Goal: Task Accomplishment & Management: Manage account settings

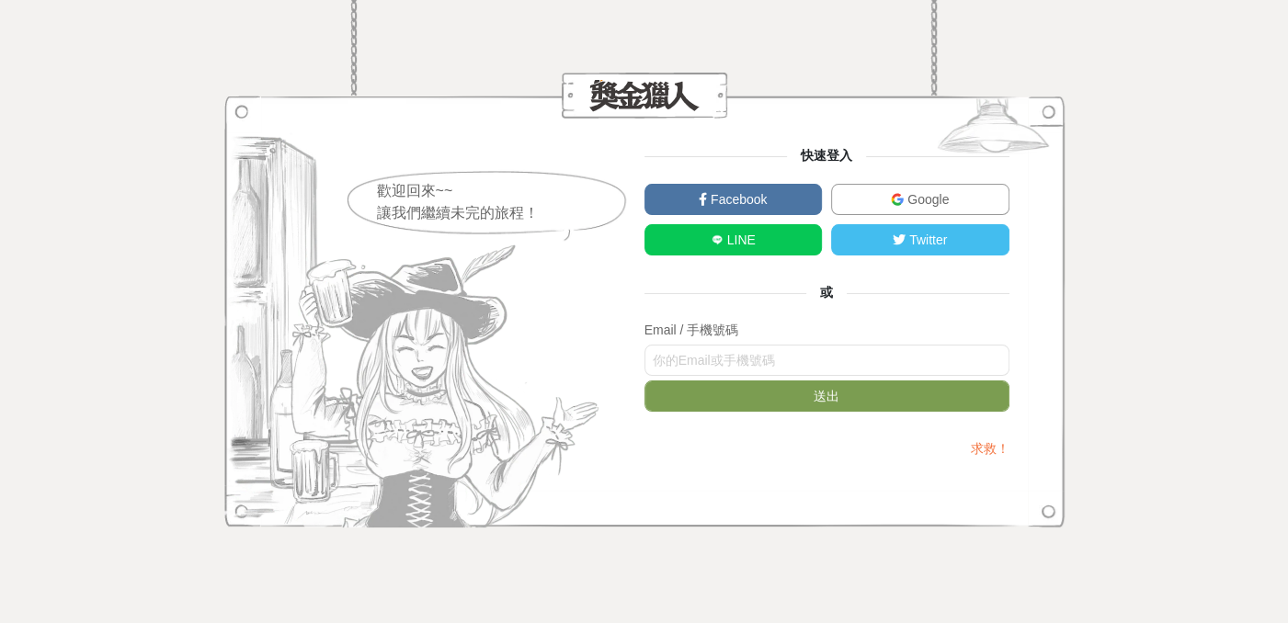
click at [767, 235] on link "LINE" at bounding box center [733, 239] width 178 height 31
click at [702, 191] on link "Facebook" at bounding box center [733, 199] width 178 height 31
click at [1108, 425] on div "歡迎回來~~ 讓我們繼續未完的旅程！ 快速登入 Facebook Google LINE Twitter 或 Email / 手機號碼 送出 求救！" at bounding box center [644, 311] width 1288 height 623
click at [855, 358] on input "text" at bounding box center [826, 360] width 365 height 31
type input "0971608593"
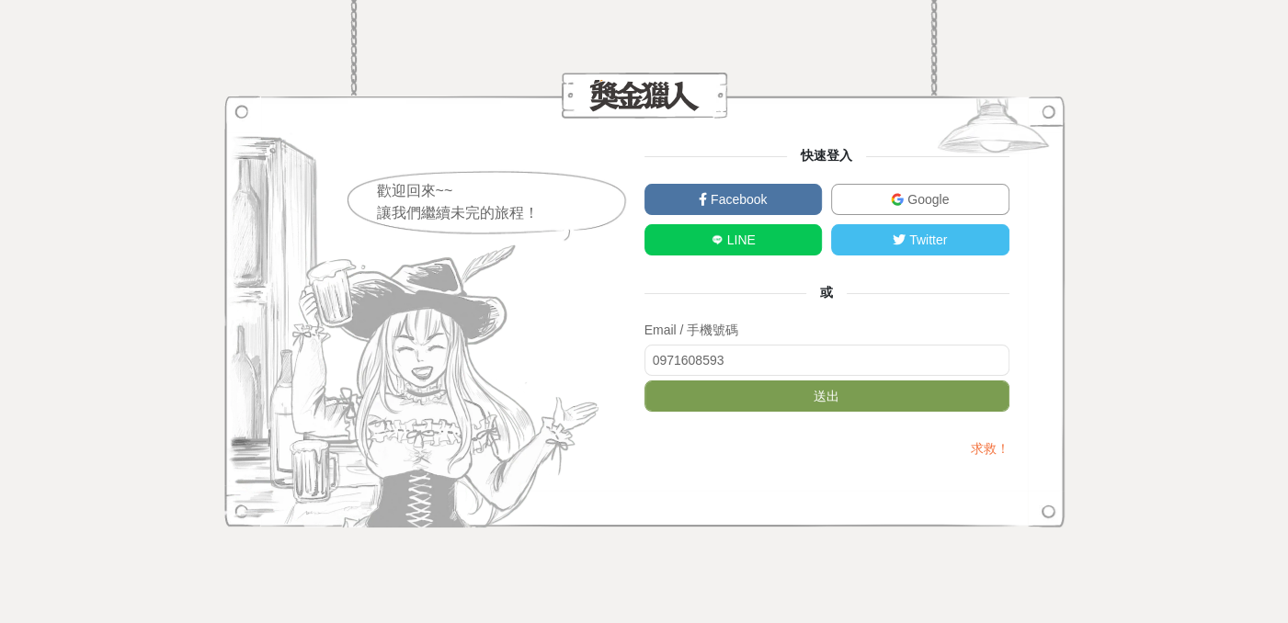
click at [862, 415] on form "Email / 手機號碼 0971608593 送出" at bounding box center [826, 371] width 365 height 100
drag, startPoint x: 867, startPoint y: 402, endPoint x: 694, endPoint y: 442, distance: 177.5
click at [866, 402] on button "送出" at bounding box center [826, 396] width 365 height 31
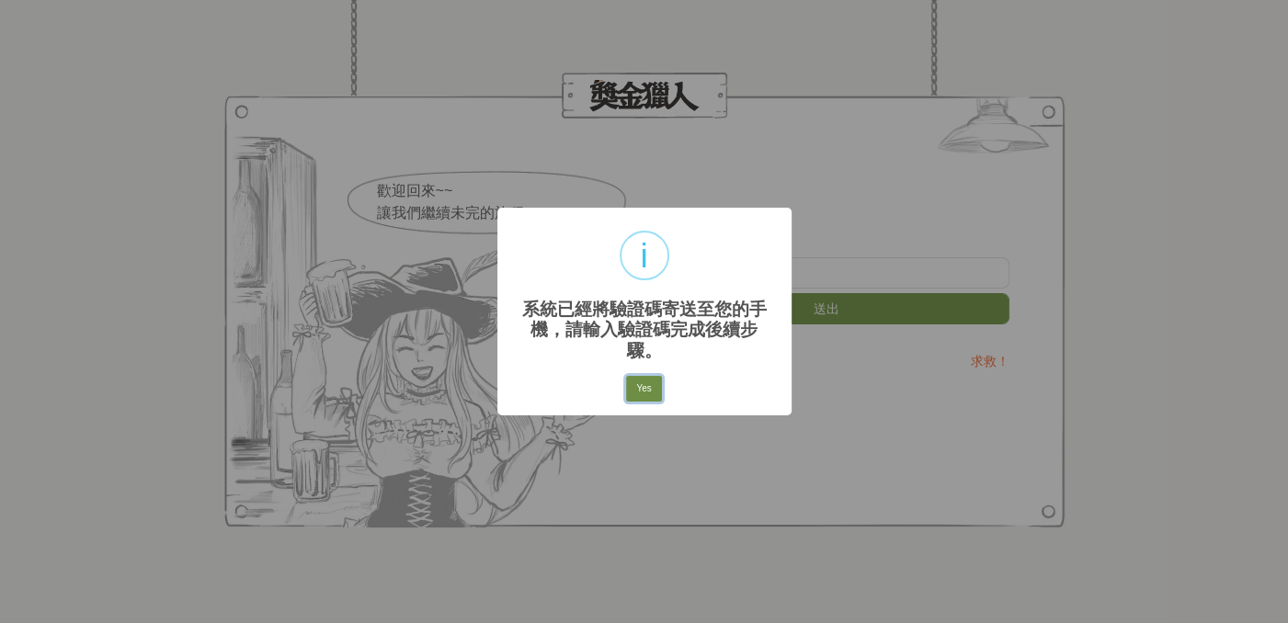
click at [641, 377] on button "Yes" at bounding box center [643, 389] width 35 height 26
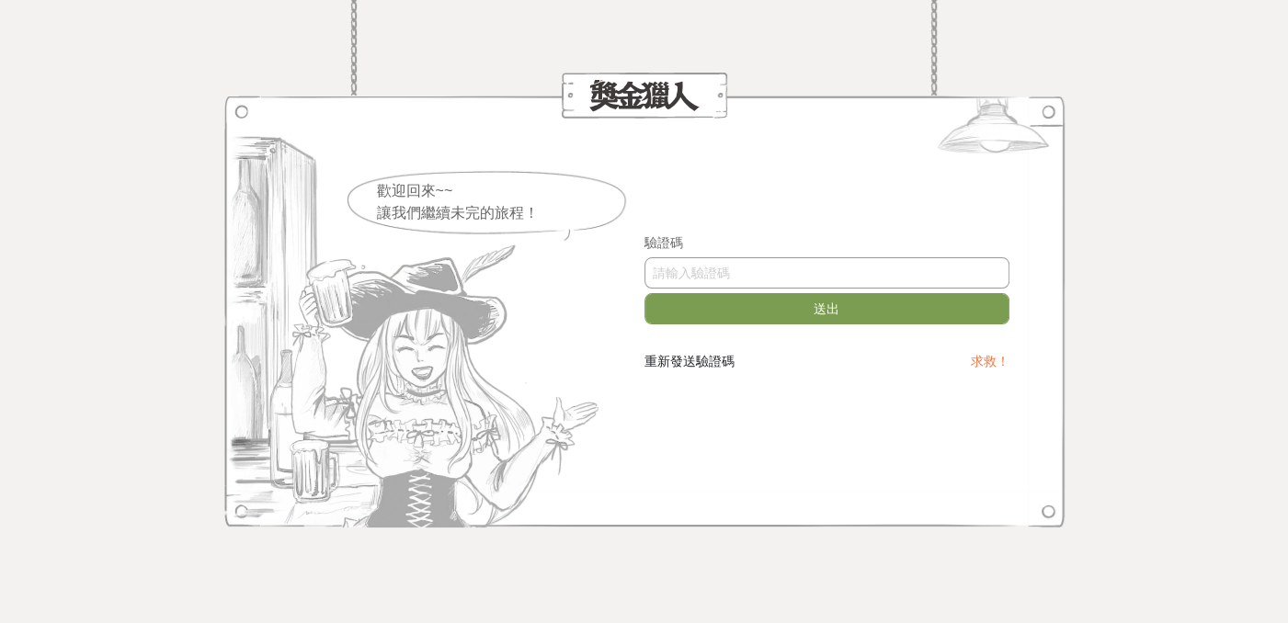
click at [810, 267] on input "text" at bounding box center [826, 272] width 365 height 31
type input "959613"
click at [712, 308] on button "送出" at bounding box center [826, 308] width 365 height 31
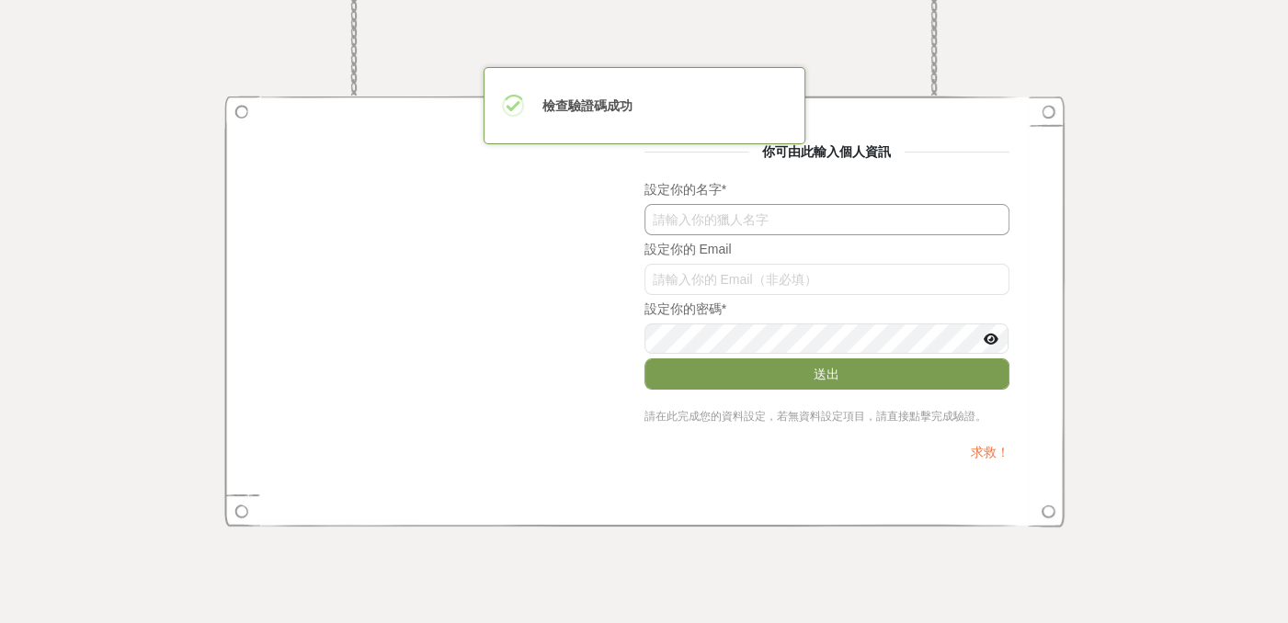
click at [760, 226] on input "text" at bounding box center [826, 219] width 365 height 31
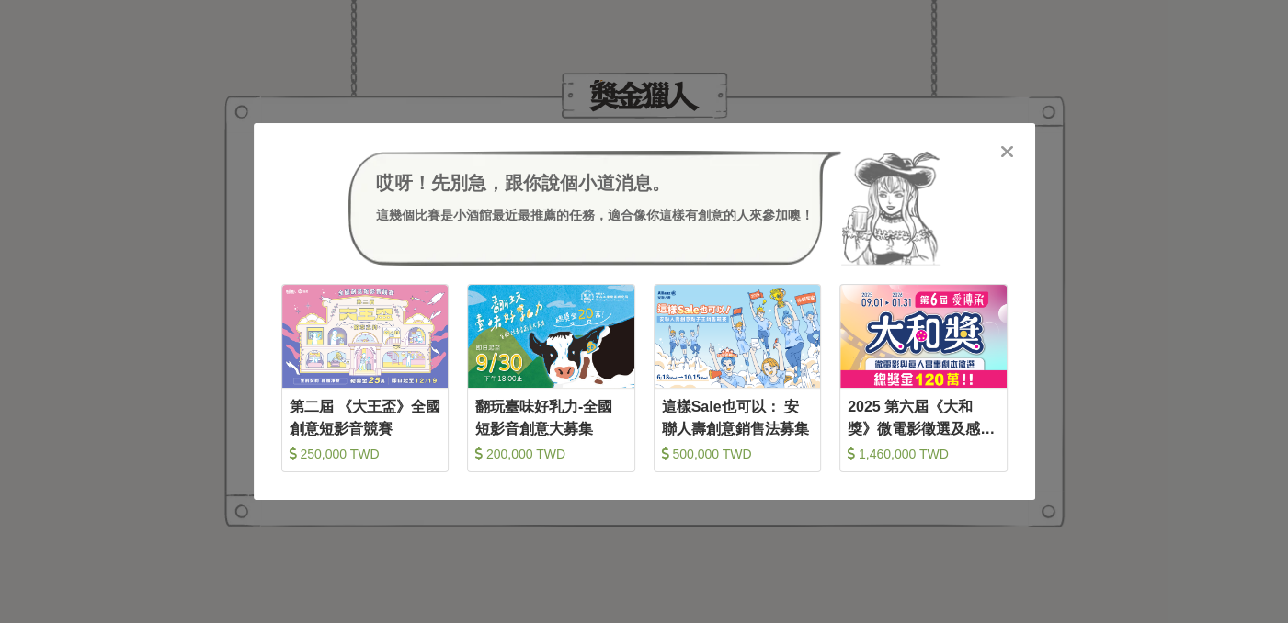
click at [1004, 154] on icon at bounding box center [1007, 151] width 14 height 18
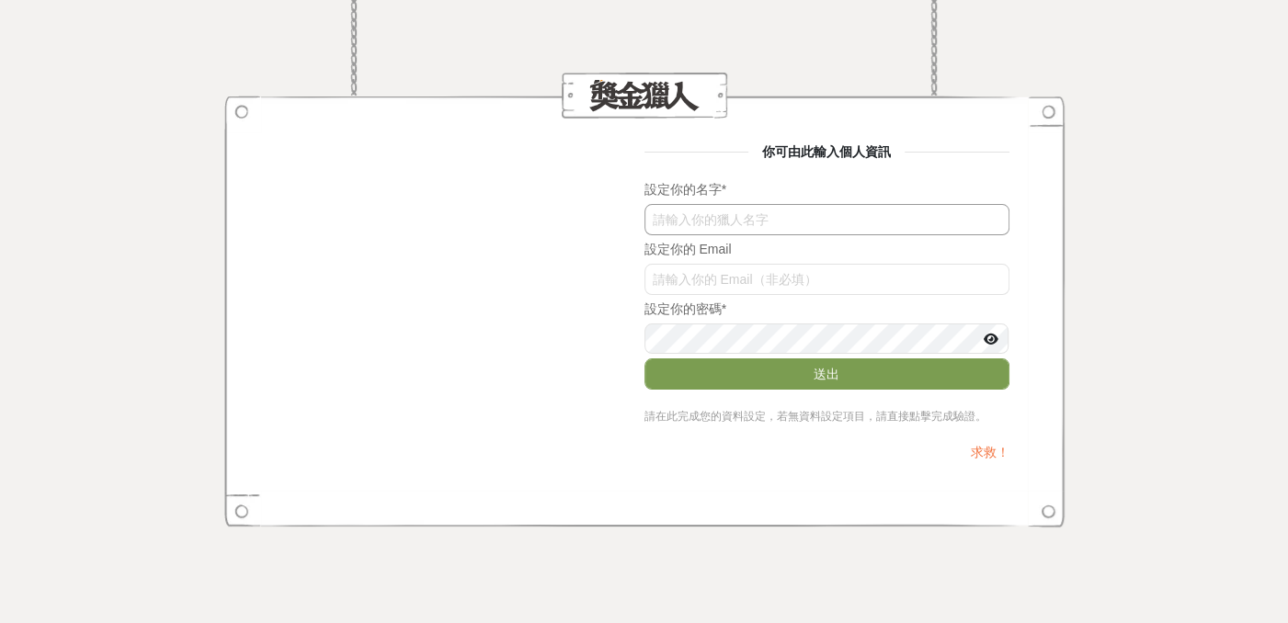
click at [744, 205] on input "text" at bounding box center [826, 219] width 365 height 31
type input "[PERSON_NAME]"
click at [763, 274] on input "text" at bounding box center [826, 279] width 365 height 31
click at [426, 318] on div "你可由此輸入個人資訊 設定你的名字 * [PERSON_NAME] 設定你的 Email 設定你的密碼 * 送出 請在此完成您的資料設定，若無資料設定項目，請…" at bounding box center [644, 311] width 730 height 339
click at [750, 278] on input "text" at bounding box center [826, 279] width 365 height 31
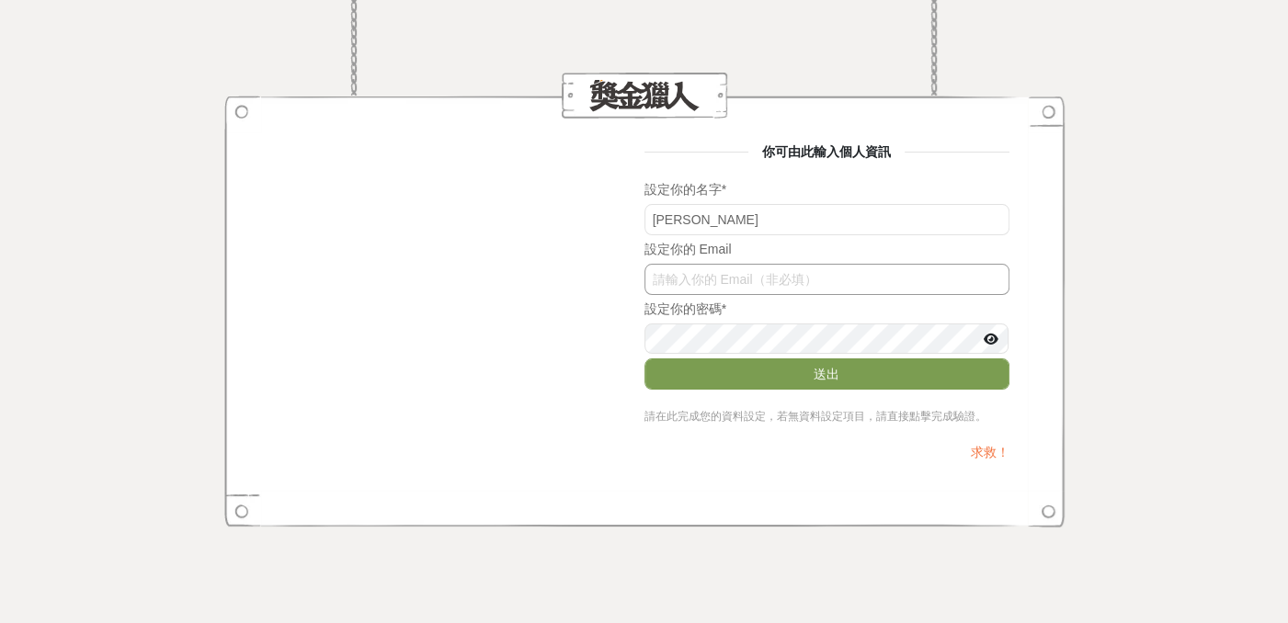
paste input "[EMAIL_ADDRESS][DOMAIN_NAME]"
type input "[EMAIL_ADDRESS][DOMAIN_NAME]"
click at [989, 333] on icon at bounding box center [990, 339] width 15 height 13
click at [592, 338] on div "你可由此輸入個人資訊 設定你的名字 * [PERSON_NAME] 設定你的 Email [EMAIL_ADDRESS][DOMAIN_NAME] 設定你的密…" at bounding box center [644, 311] width 730 height 339
drag, startPoint x: 1277, startPoint y: 394, endPoint x: 1260, endPoint y: 401, distance: 17.8
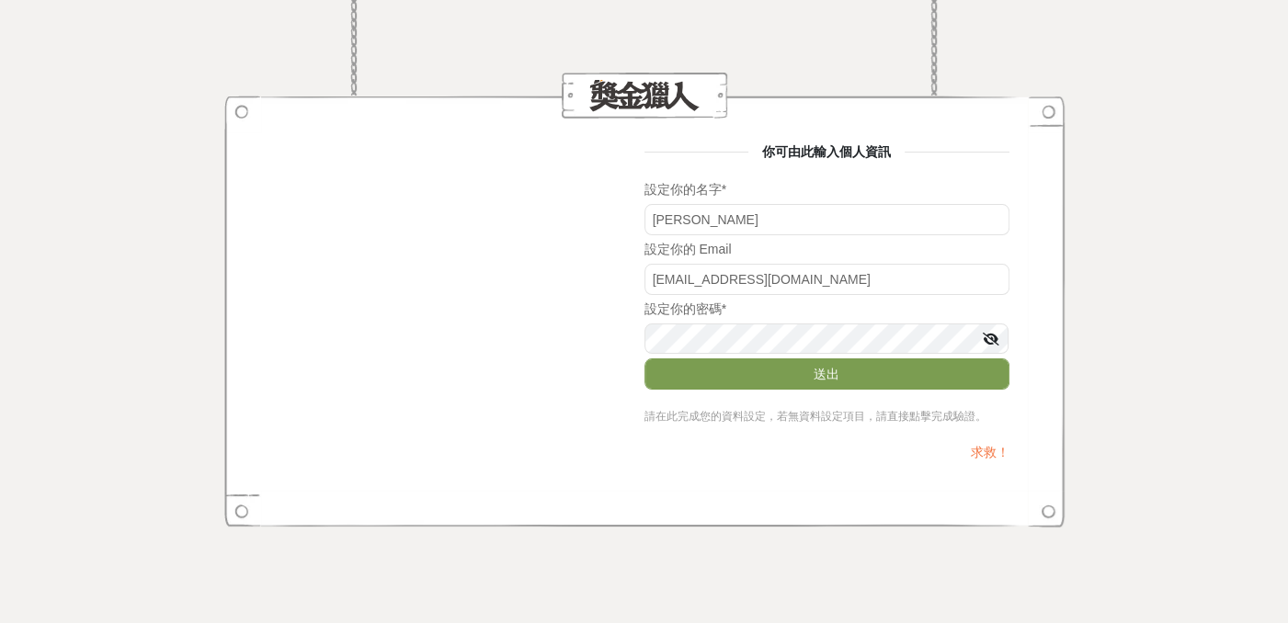
click at [1275, 394] on div "你可由此輸入個人資訊 設定你的名字 * [PERSON_NAME] 設定你的 Email [EMAIL_ADDRESS][DOMAIN_NAME] 設定你的密…" at bounding box center [644, 311] width 1288 height 623
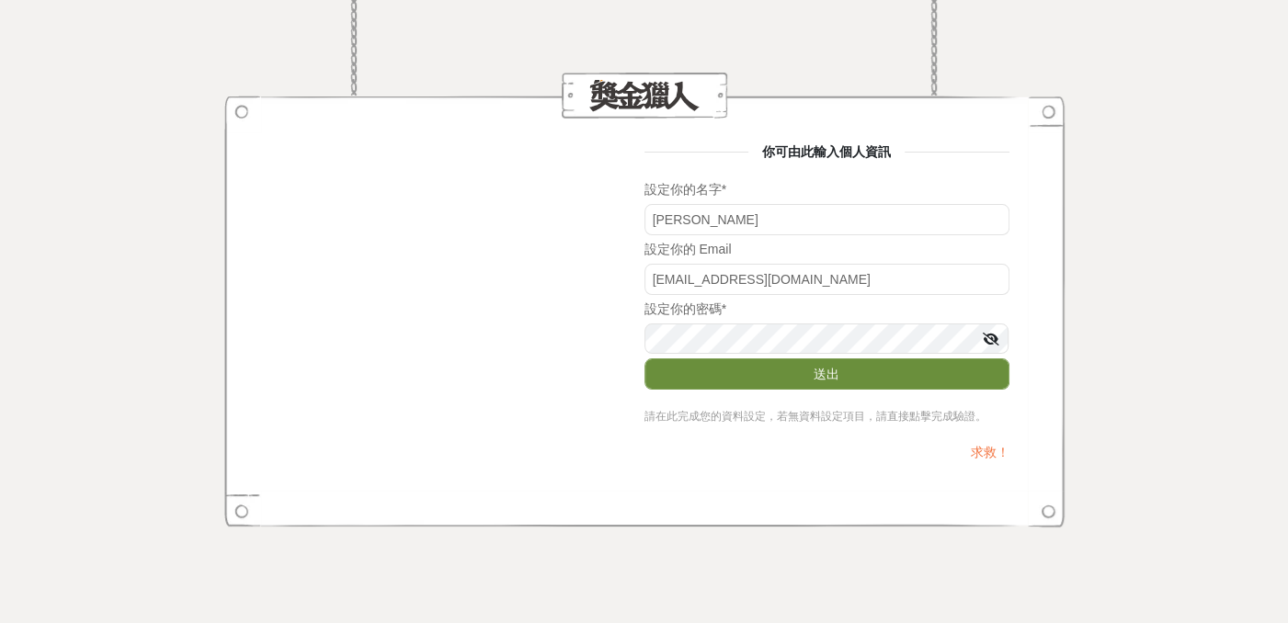
click at [835, 373] on button "送出" at bounding box center [826, 373] width 365 height 31
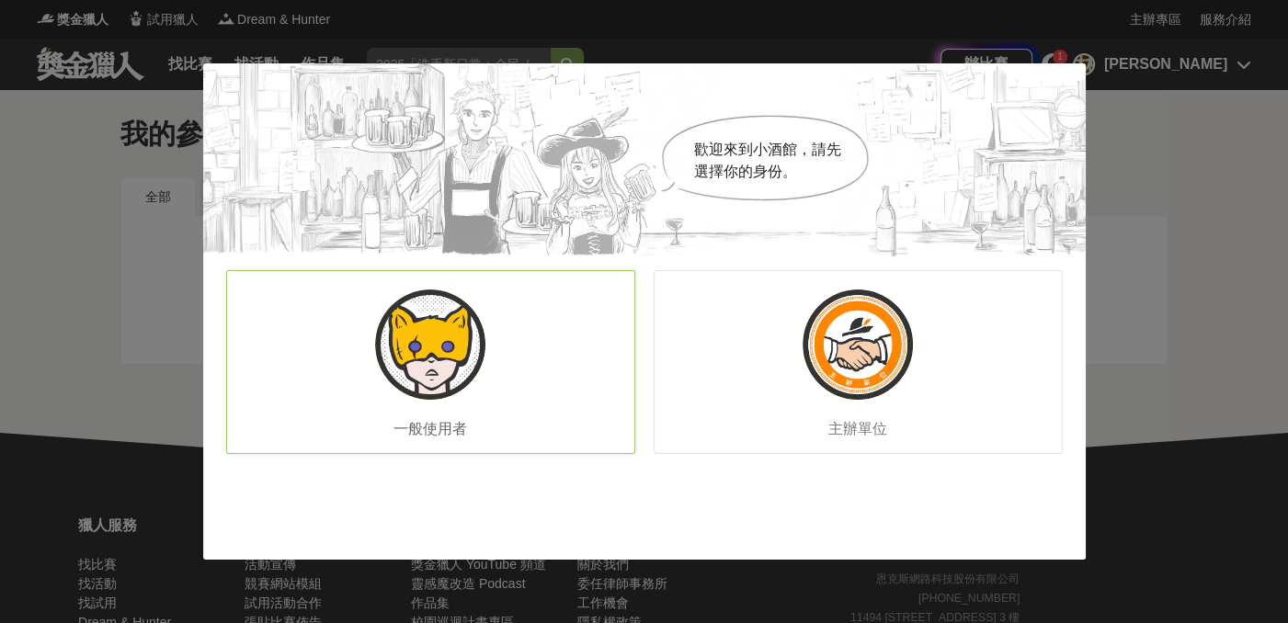
click at [506, 371] on div "一般使用者" at bounding box center [430, 362] width 409 height 184
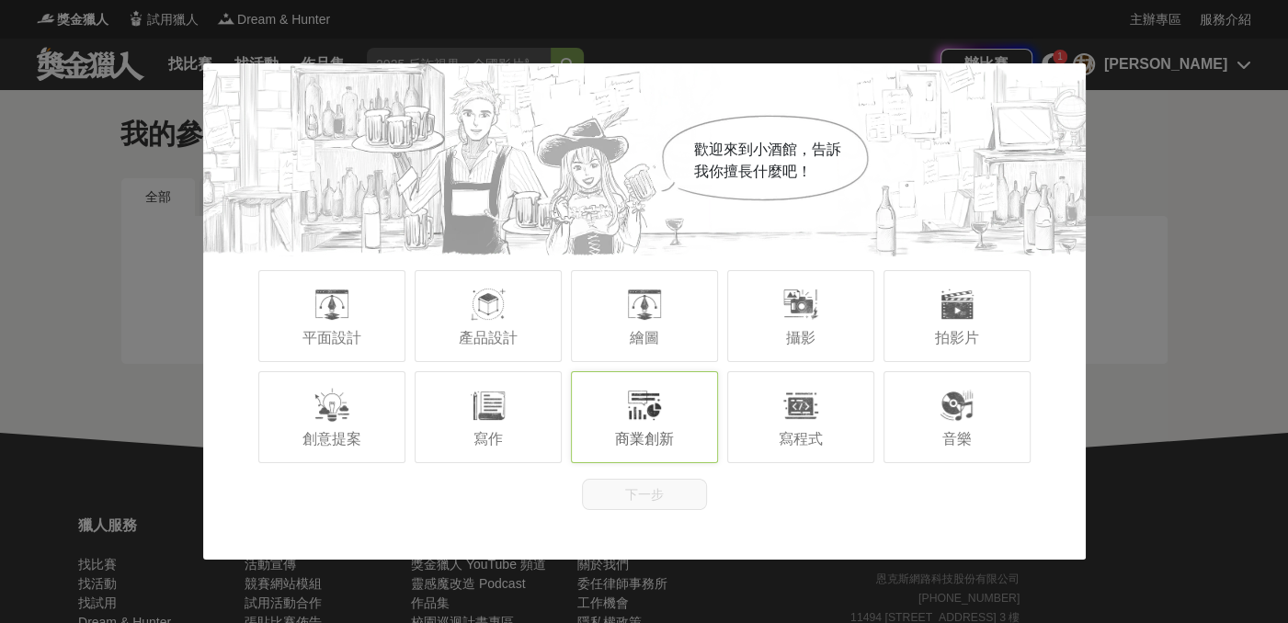
click at [676, 445] on div "商業創新" at bounding box center [644, 417] width 147 height 92
click at [655, 494] on button "下一步" at bounding box center [644, 494] width 125 height 31
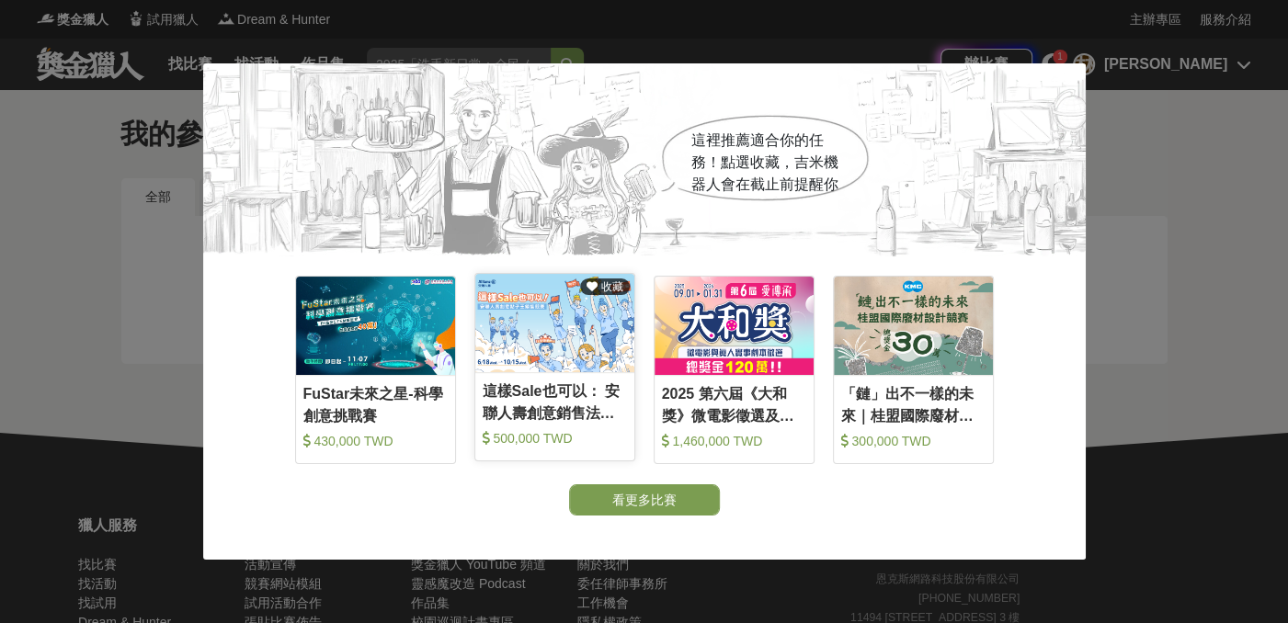
click at [592, 347] on img at bounding box center [554, 323] width 159 height 98
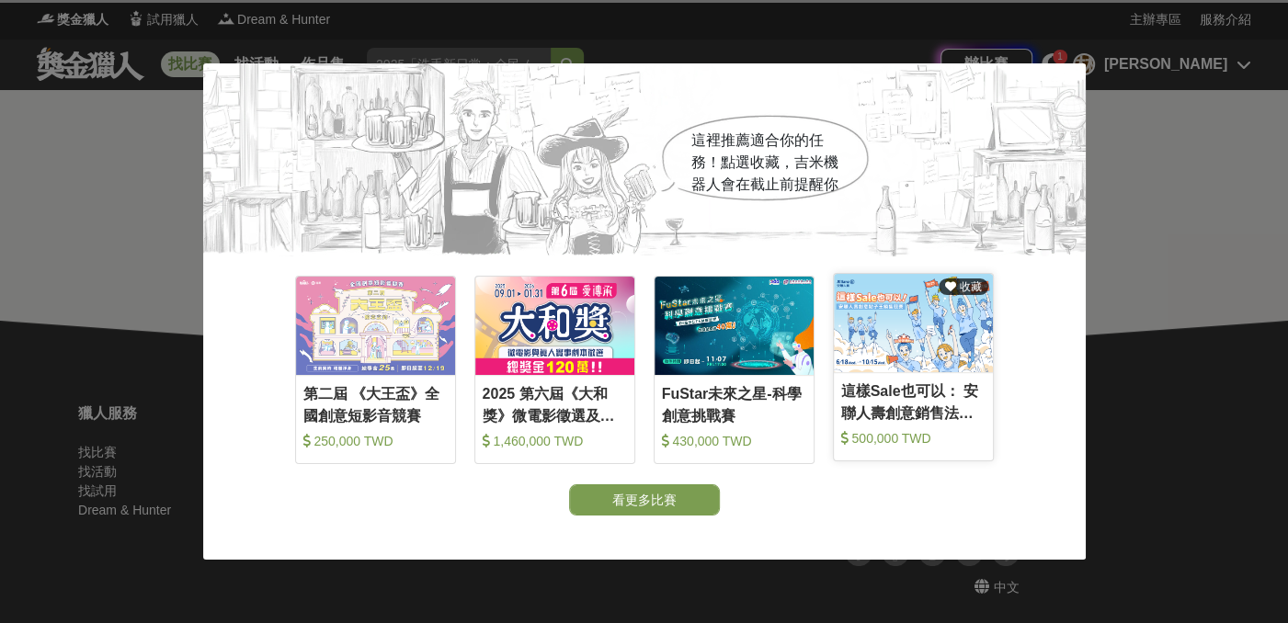
click at [898, 399] on div "這樣Sale也可以： 安聯人壽創意銷售法募集" at bounding box center [913, 401] width 144 height 41
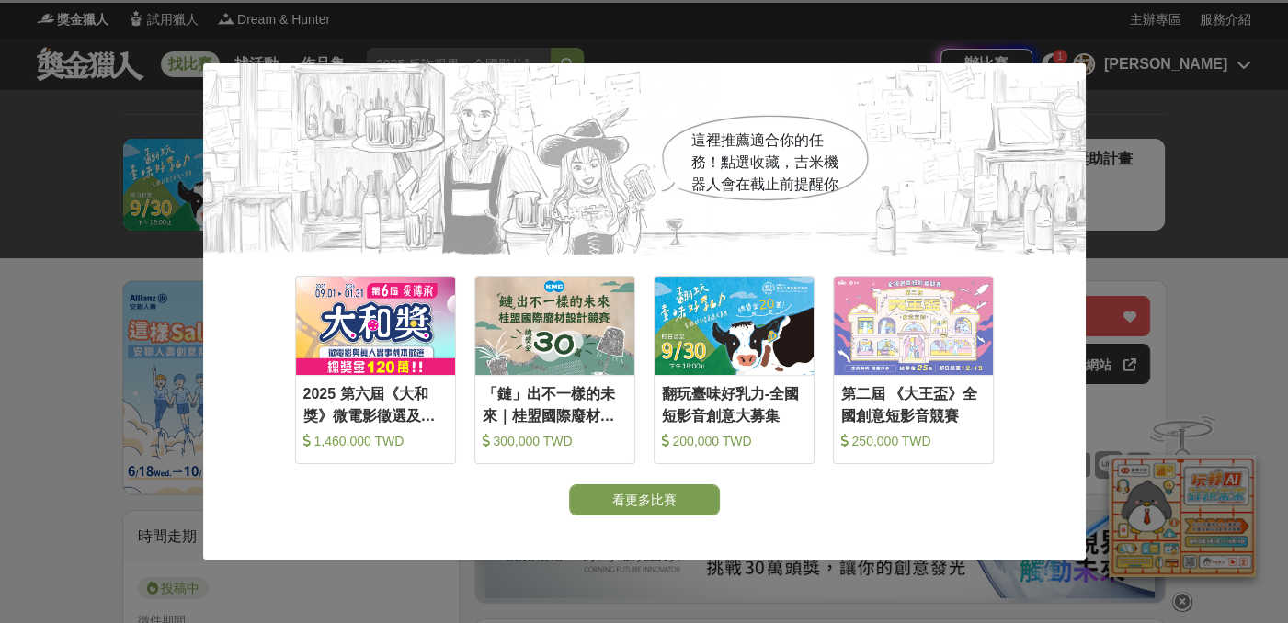
drag, startPoint x: 1127, startPoint y: 313, endPoint x: 983, endPoint y: 391, distance: 163.3
click at [1128, 313] on div "這裡推薦適合你的任務！點選收藏，[PERSON_NAME]機器人會在截止前提醒你 收藏 2025 第六屆《大和獎》微電影徵選及感人實事分享 1,460,000…" at bounding box center [644, 311] width 1288 height 623
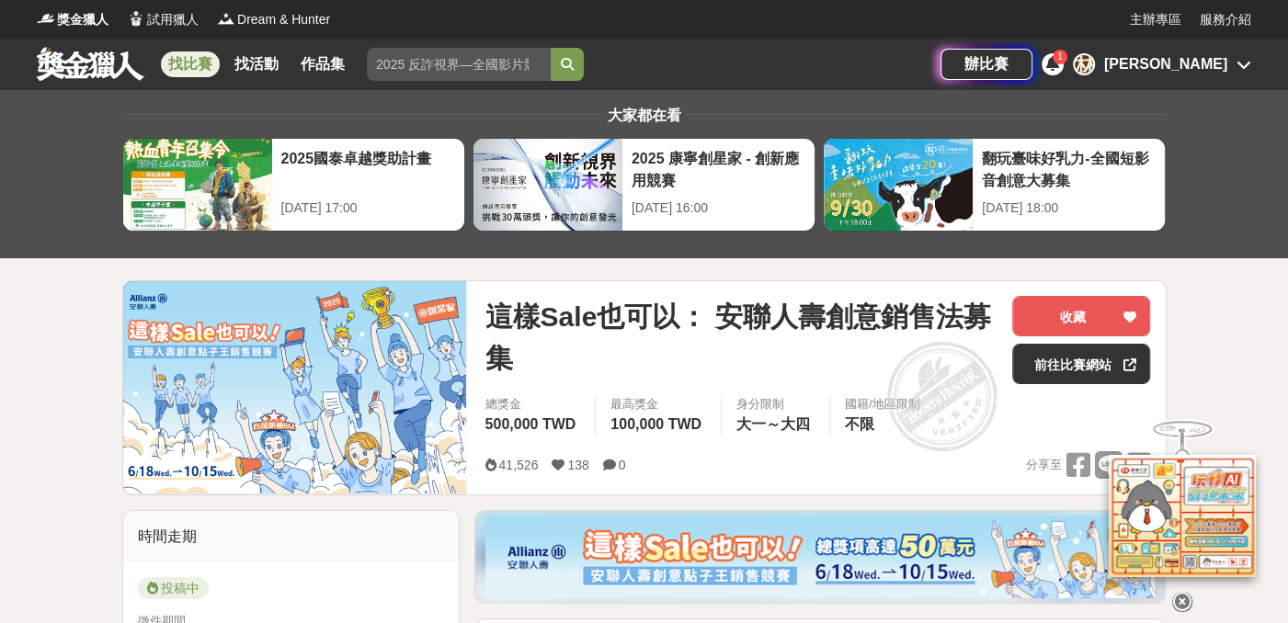
click at [1231, 68] on div "[PERSON_NAME]" at bounding box center [1162, 64] width 178 height 22
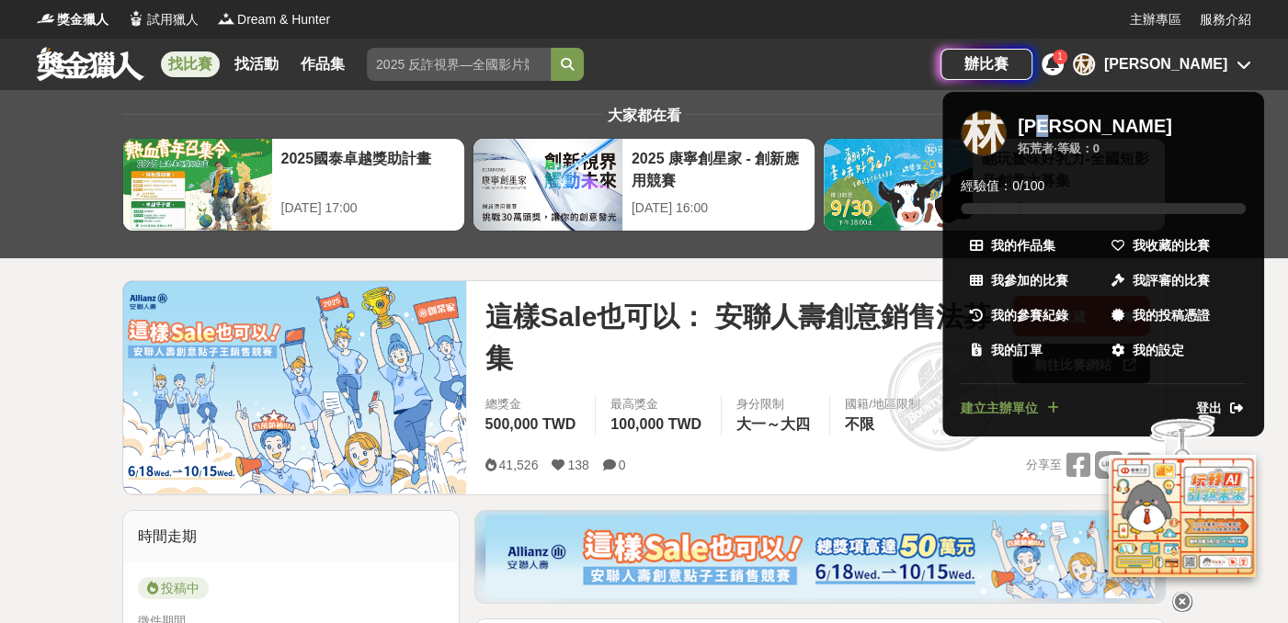
drag, startPoint x: 1051, startPoint y: 126, endPoint x: 1081, endPoint y: 126, distance: 29.4
click at [1081, 126] on div "[PERSON_NAME]者 · 等級： 0" at bounding box center [1131, 135] width 228 height 51
click at [1120, 352] on icon at bounding box center [1117, 350] width 13 height 13
